Goal: Task Accomplishment & Management: Manage account settings

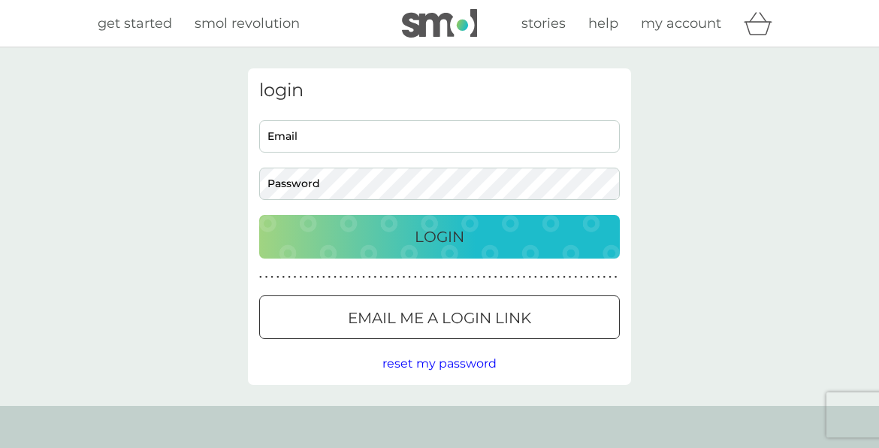
type input "[EMAIL_ADDRESS][DOMAIN_NAME]"
click at [461, 239] on p "Login" at bounding box center [440, 237] width 50 height 24
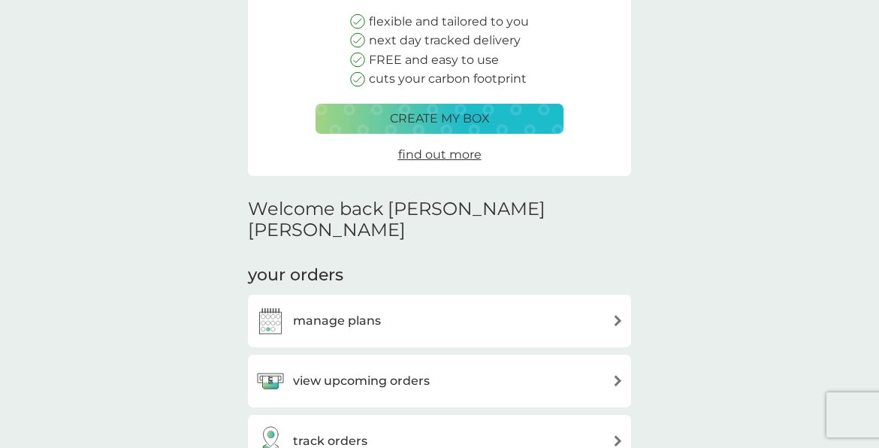
scroll to position [202, 0]
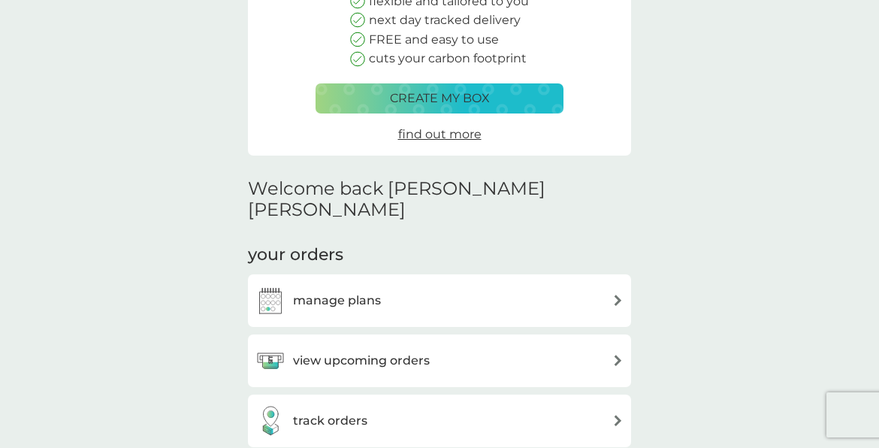
click at [612, 295] on img at bounding box center [617, 300] width 11 height 11
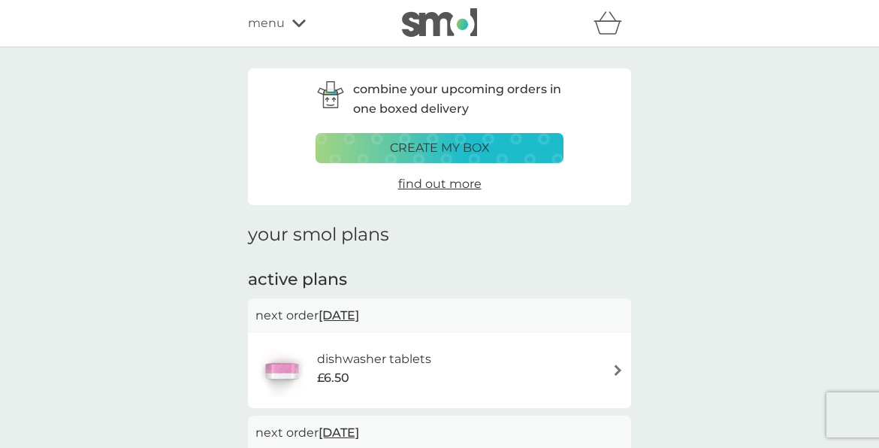
click at [273, 25] on span "menu" at bounding box center [266, 24] width 37 height 20
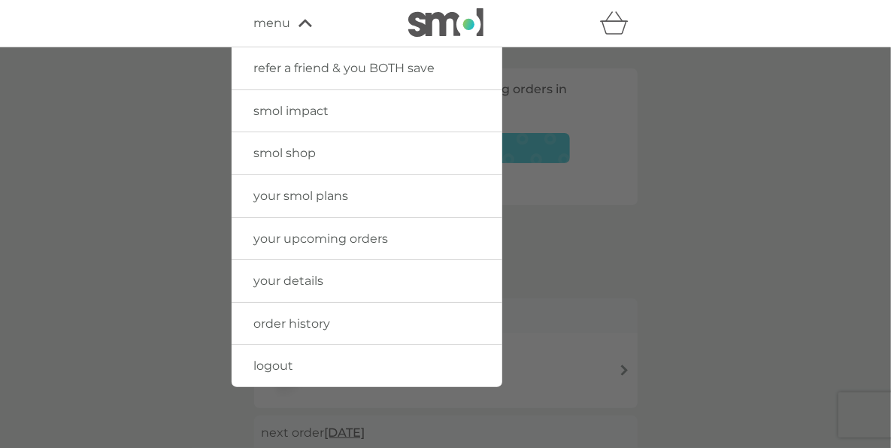
click at [273, 25] on span "menu" at bounding box center [272, 24] width 37 height 20
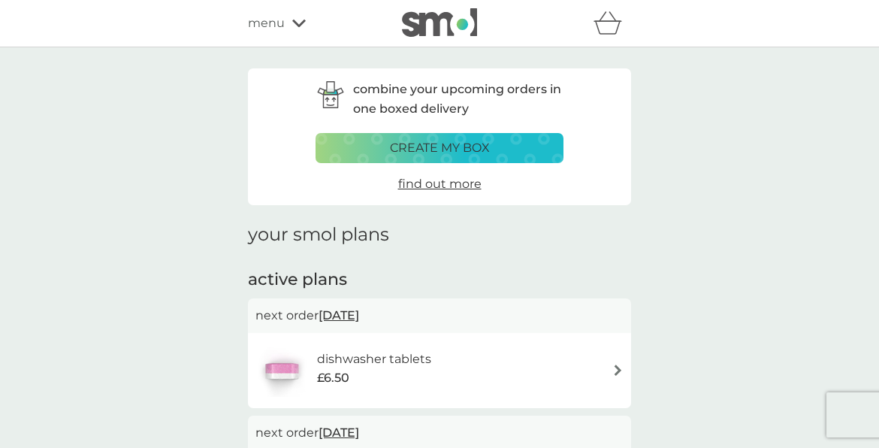
click at [268, 24] on span "menu" at bounding box center [266, 24] width 37 height 20
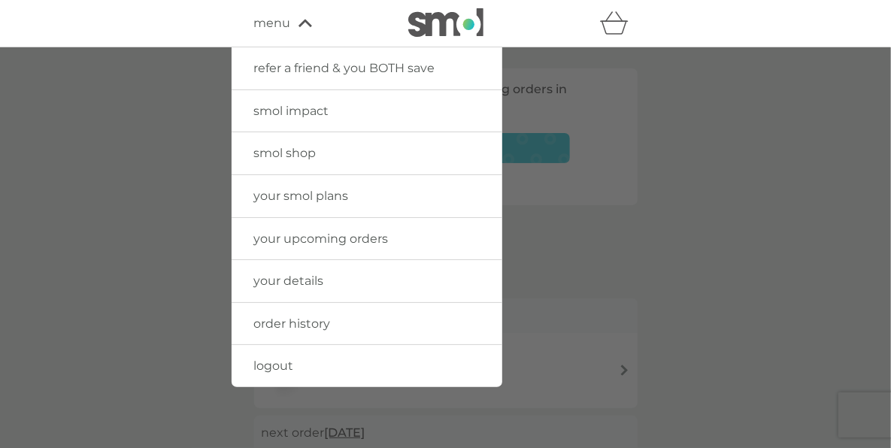
click at [352, 236] on span "your upcoming orders" at bounding box center [321, 238] width 135 height 14
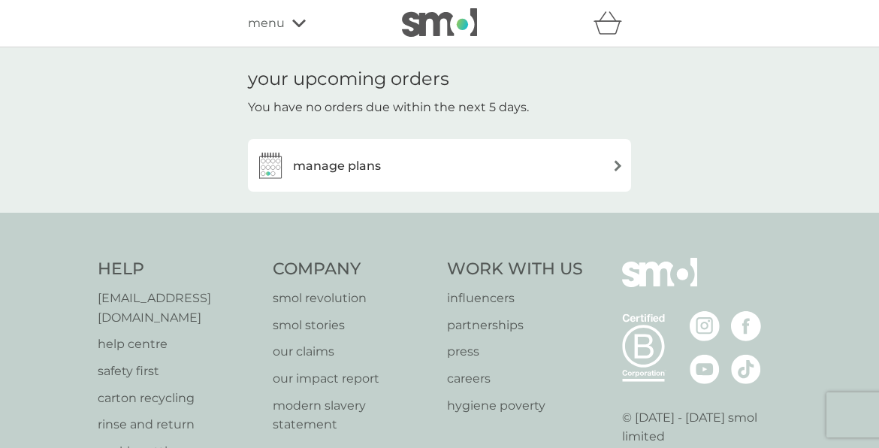
click at [609, 158] on div "manage plans" at bounding box center [440, 165] width 368 height 30
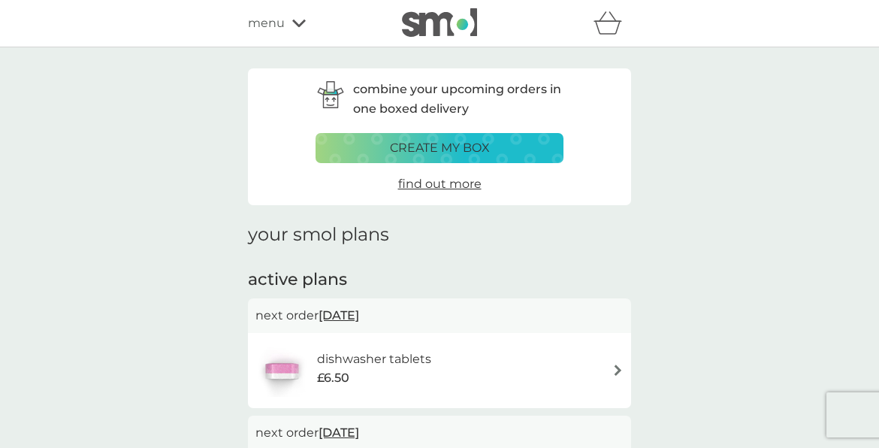
click at [612, 380] on div "dishwasher tablets £6.50" at bounding box center [440, 370] width 368 height 53
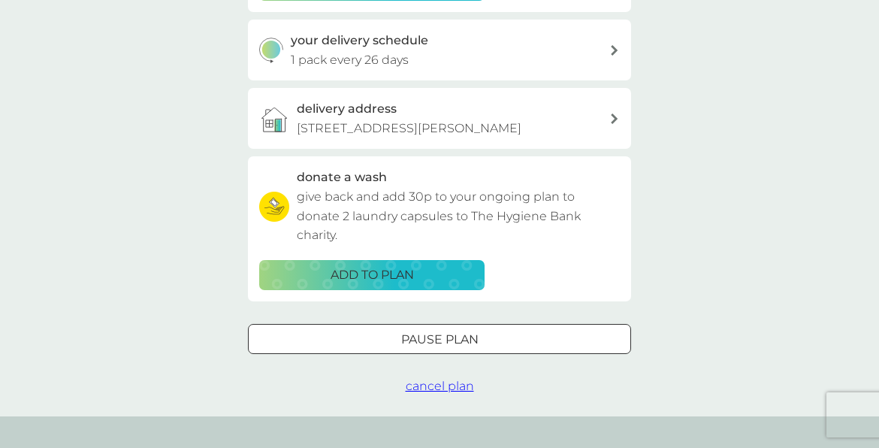
scroll to position [168, 0]
